Goal: Transaction & Acquisition: Purchase product/service

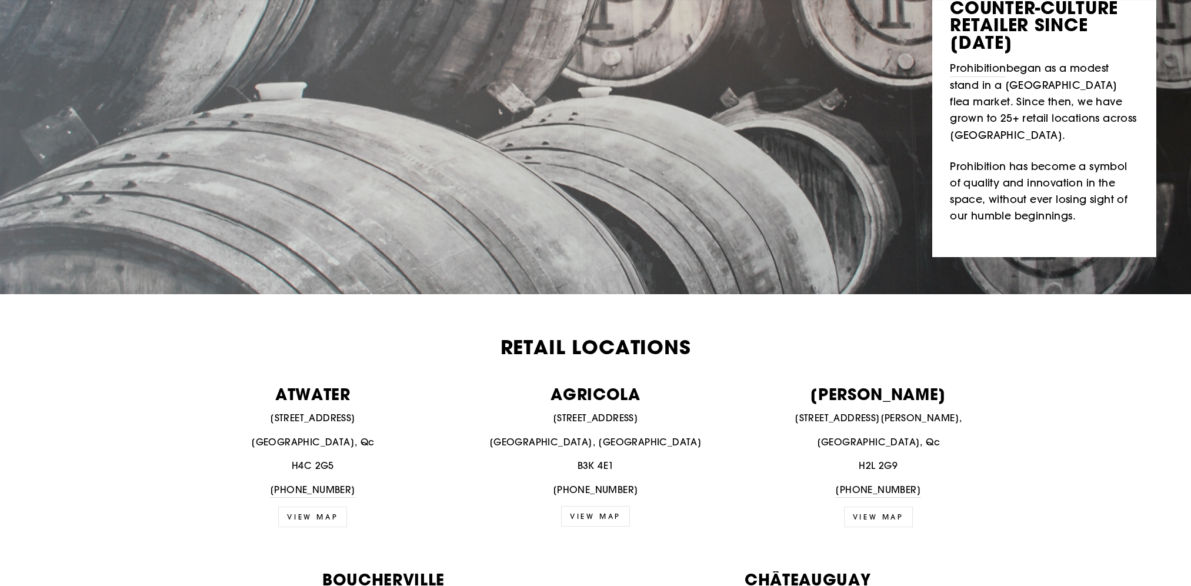
scroll to position [176, 0]
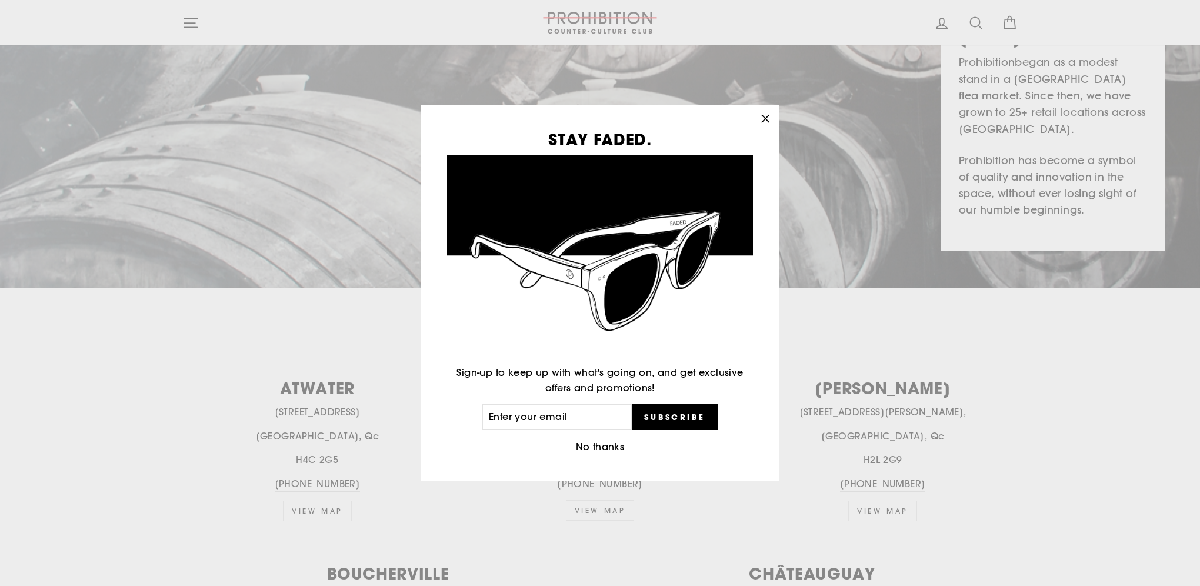
click at [766, 115] on icon "button" at bounding box center [765, 119] width 16 height 16
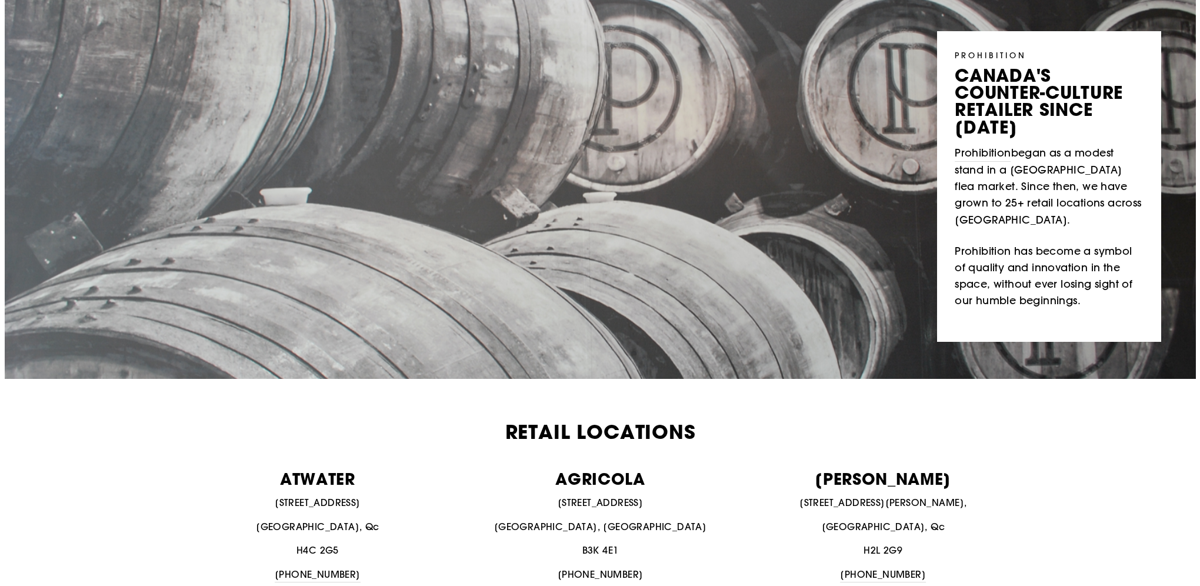
scroll to position [0, 0]
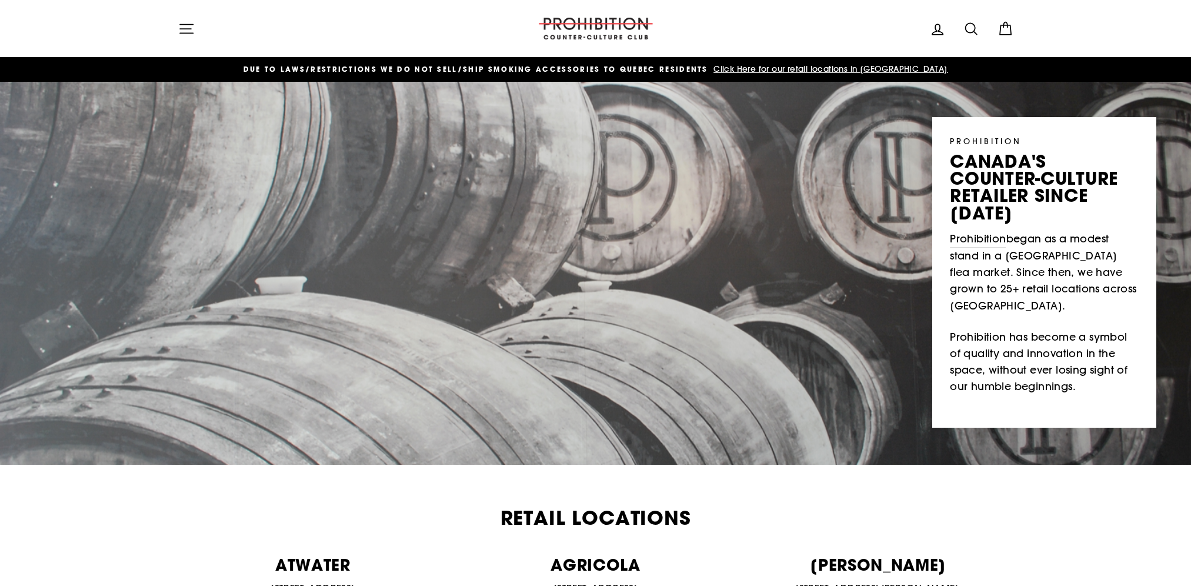
click at [187, 28] on icon "button" at bounding box center [186, 28] width 13 height 9
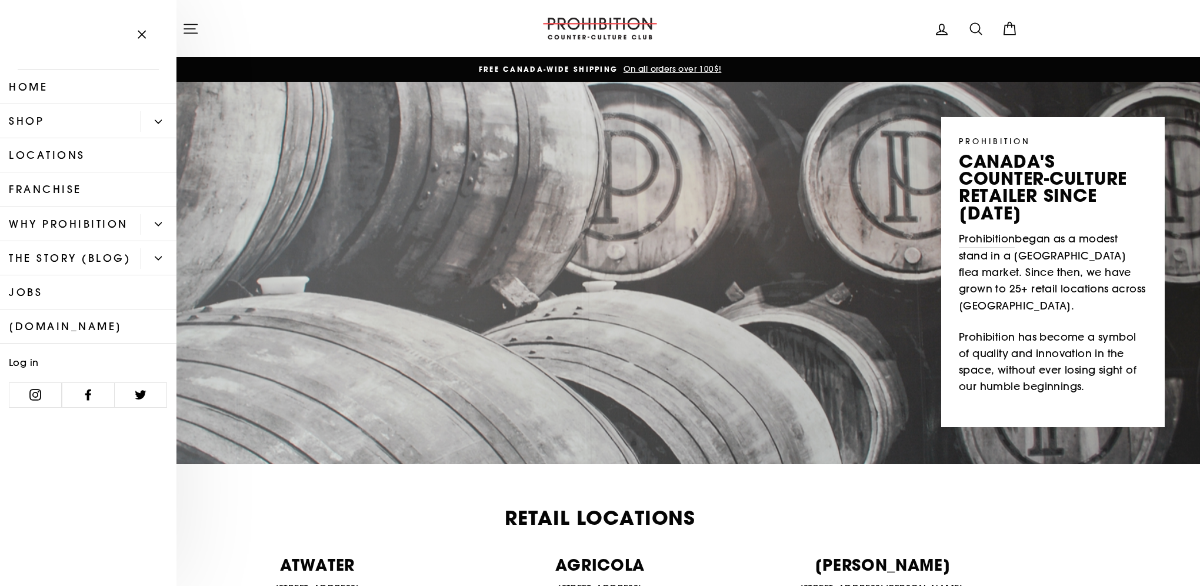
click at [26, 124] on link "Shop" at bounding box center [70, 121] width 141 height 34
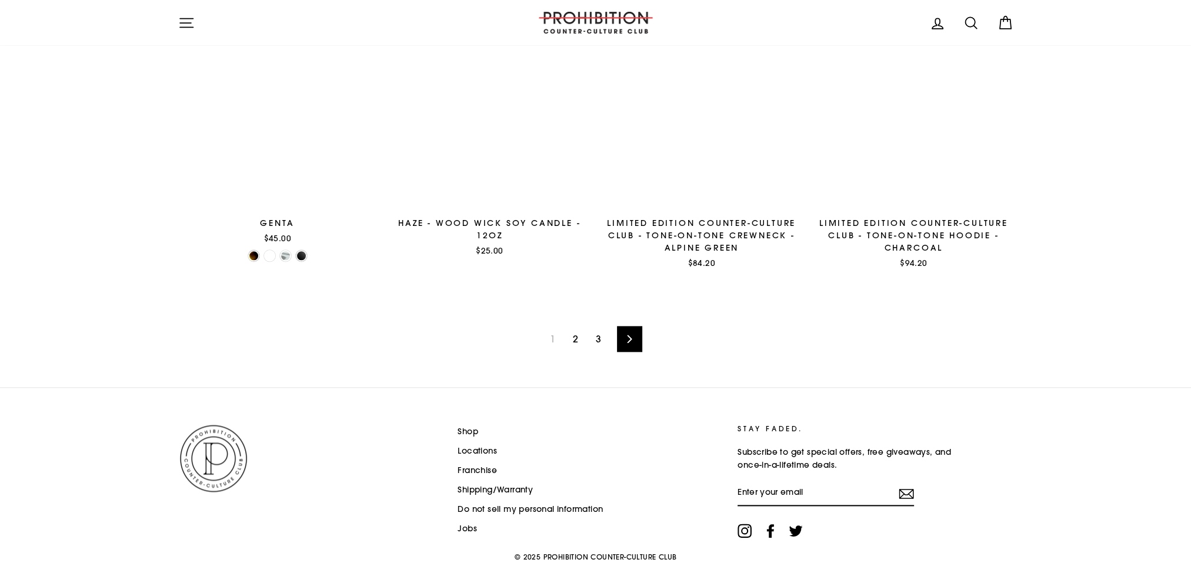
scroll to position [1839, 0]
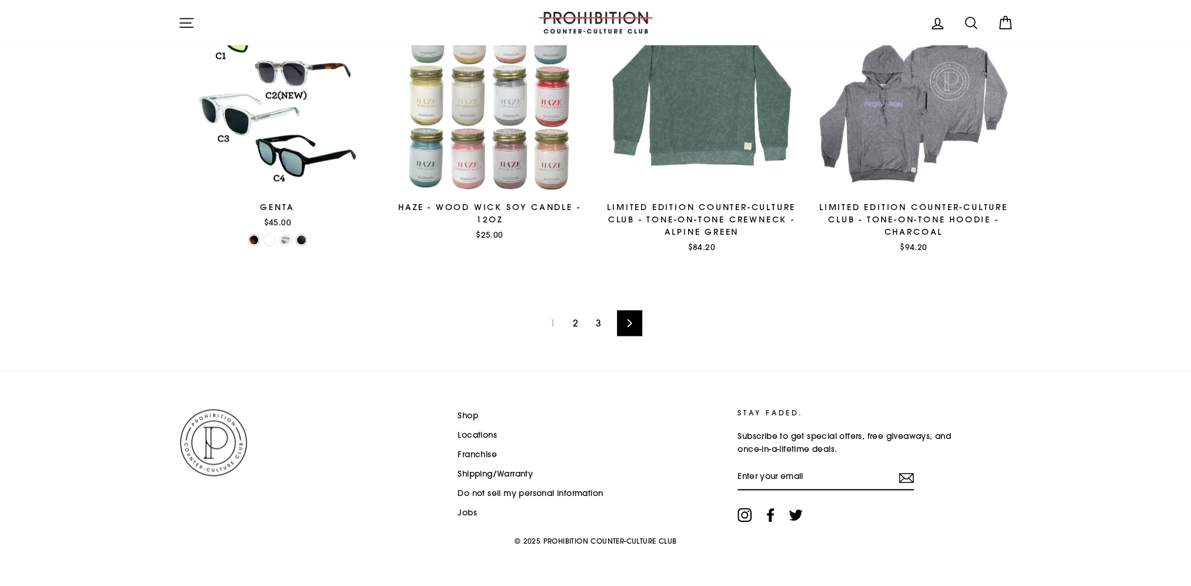
click at [630, 321] on icon at bounding box center [630, 323] width 5 height 8
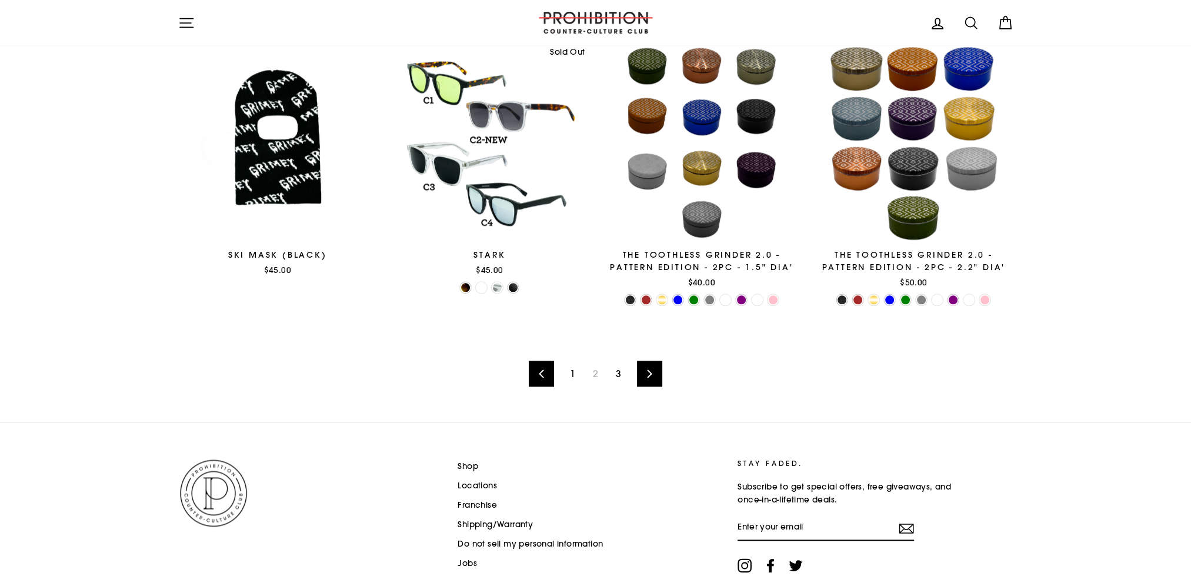
scroll to position [1846, 0]
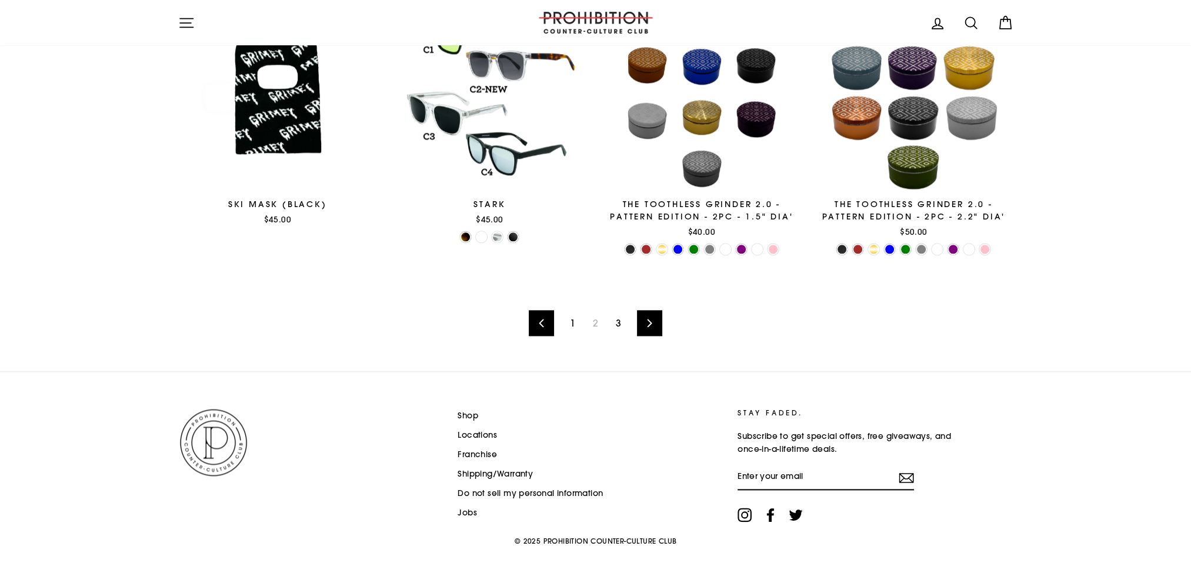
click at [620, 322] on link "3" at bounding box center [618, 322] width 19 height 19
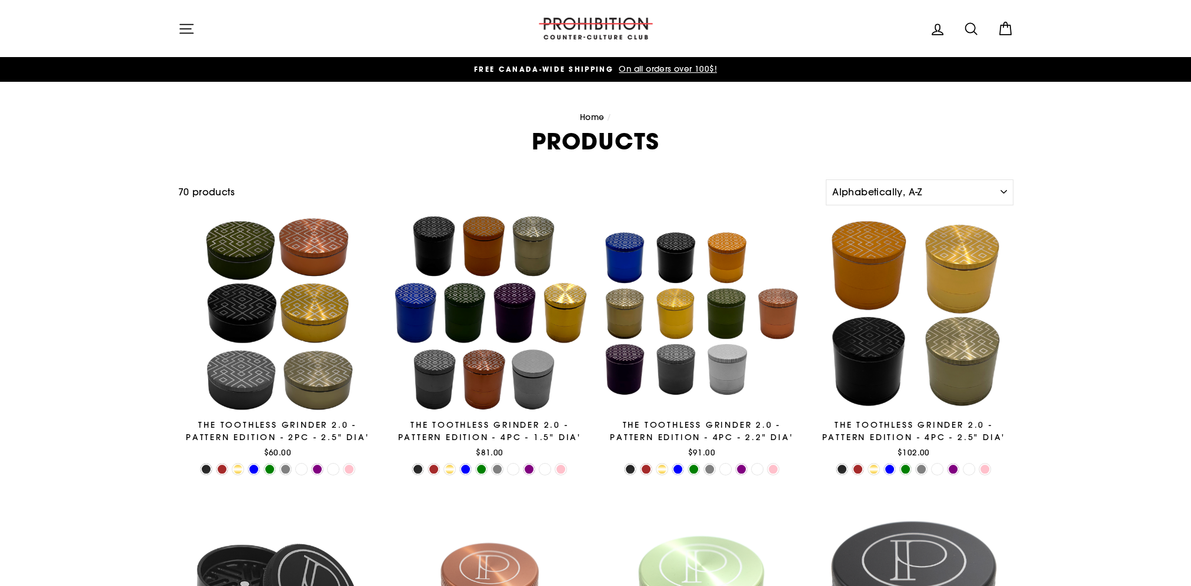
click at [188, 26] on icon "button" at bounding box center [186, 29] width 16 height 16
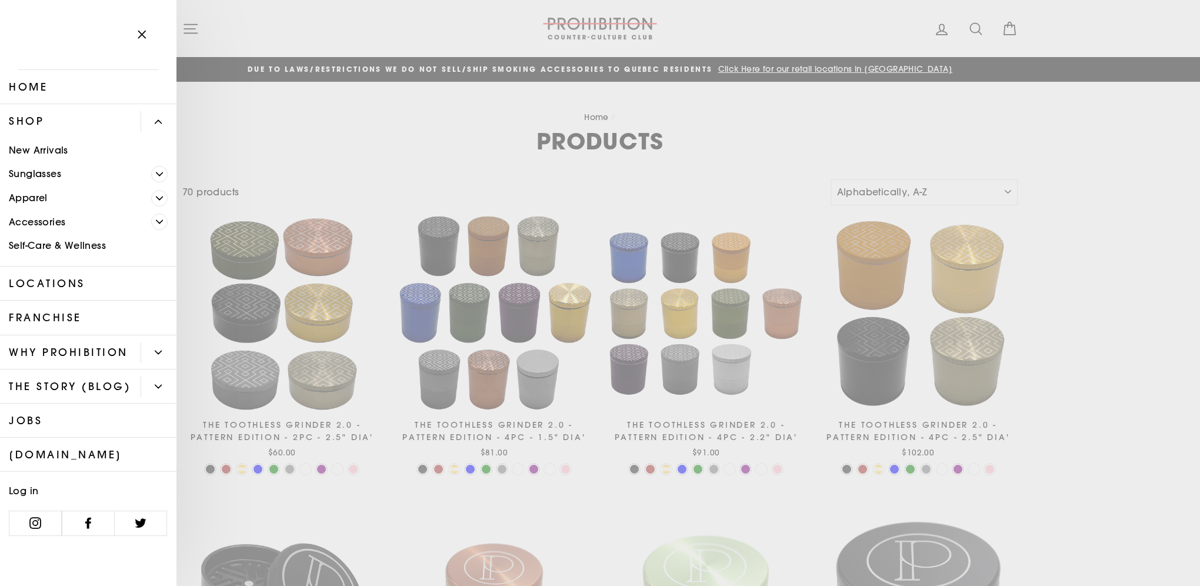
click at [32, 220] on link "Accessories" at bounding box center [75, 222] width 151 height 24
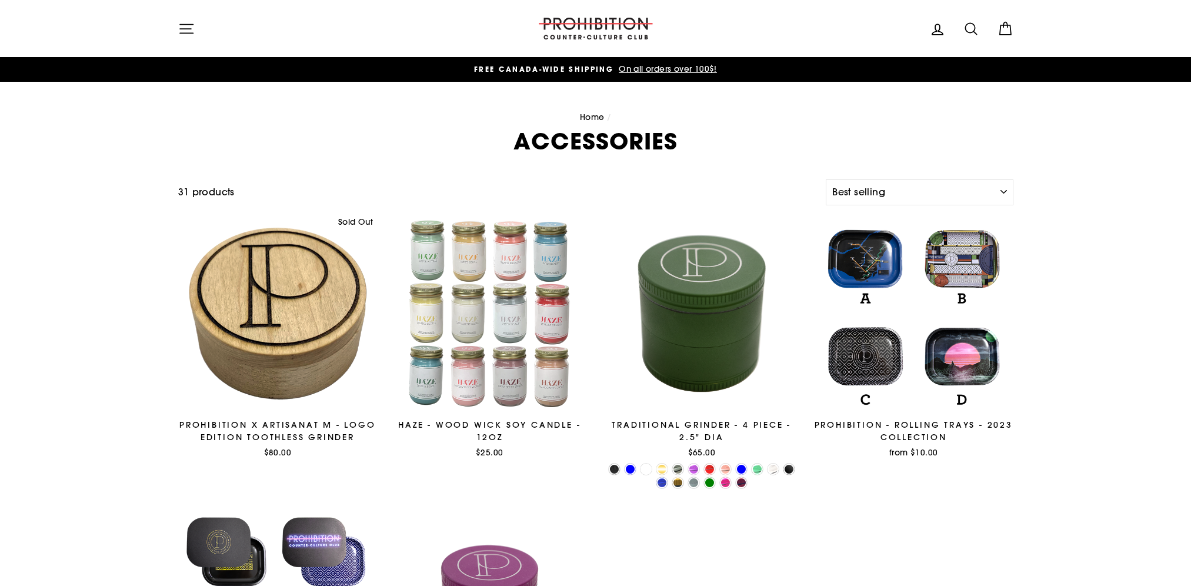
select select "best-selling"
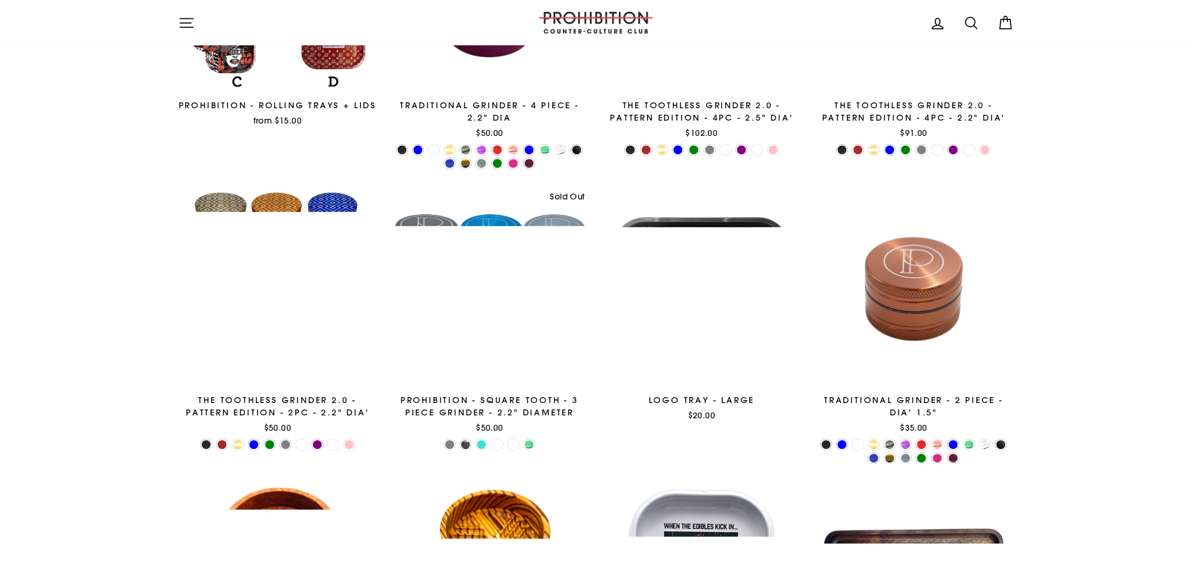
scroll to position [578, 0]
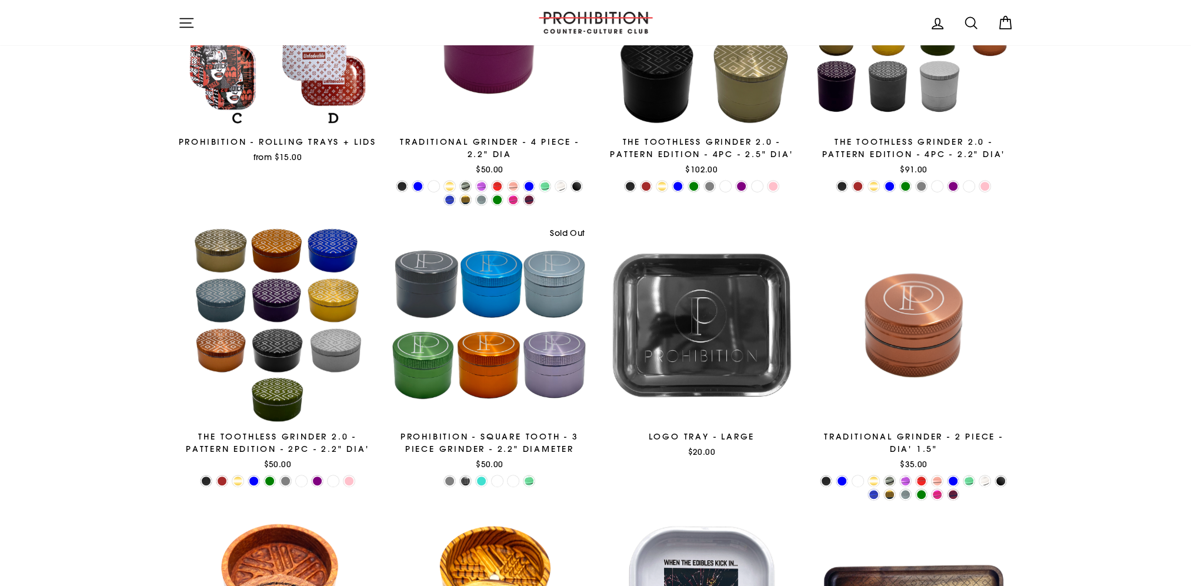
click at [970, 19] on icon at bounding box center [971, 23] width 16 height 16
type input "pax"
click at [178, 9] on button "Search" at bounding box center [190, 23] width 25 height 28
